Goal: Unclear

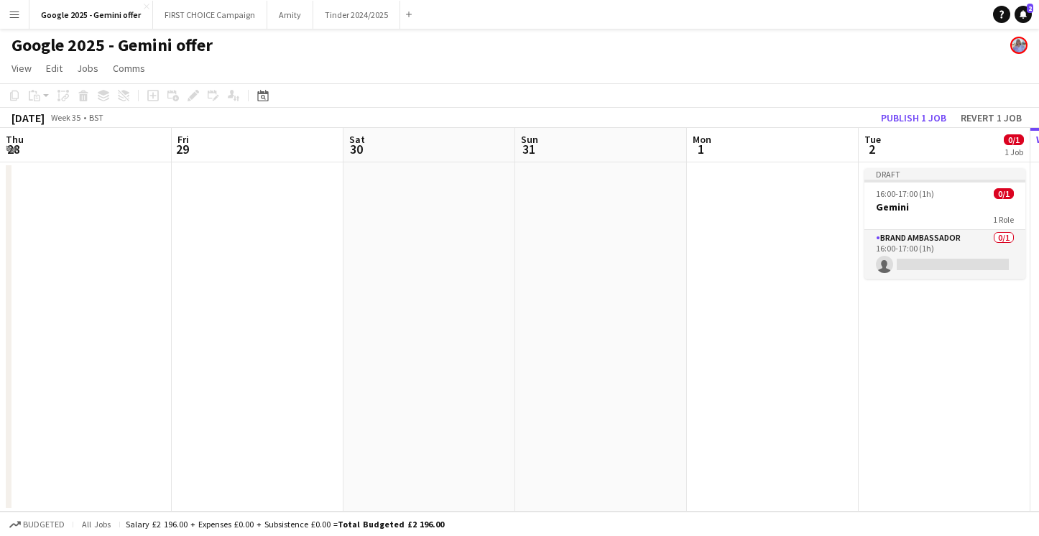
scroll to position [0, 454]
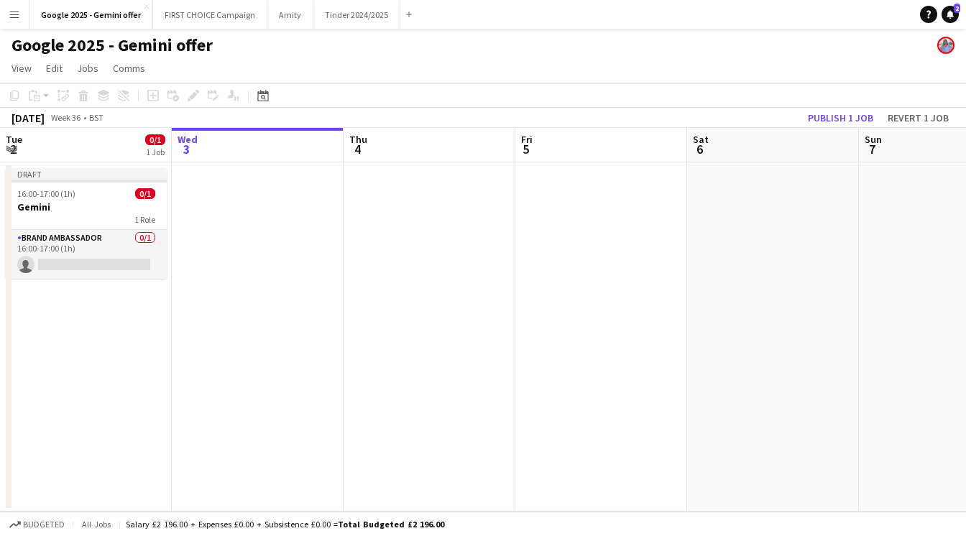
scroll to position [0, 454]
